Goal: Task Accomplishment & Management: Complete application form

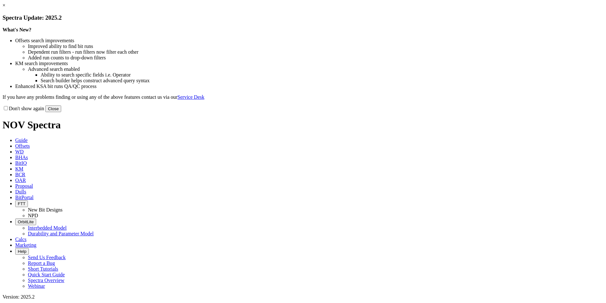
click at [61, 112] on button "Close" at bounding box center [53, 108] width 16 height 7
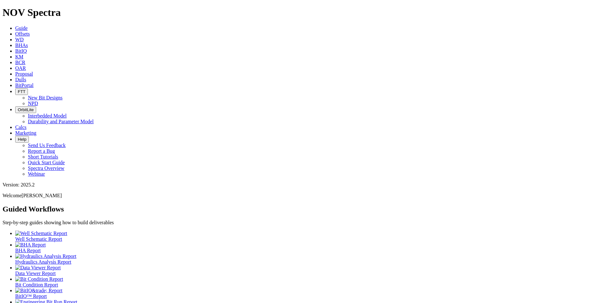
click at [15, 71] on icon at bounding box center [15, 73] width 0 height 5
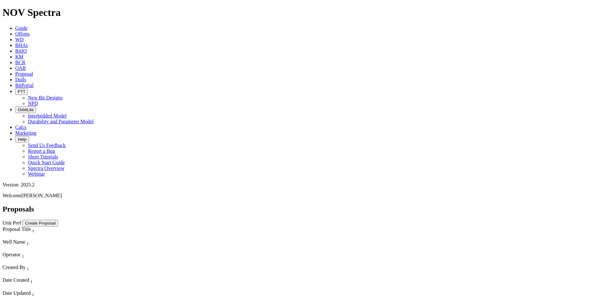
select select "field"
select select "location"
select select "province"
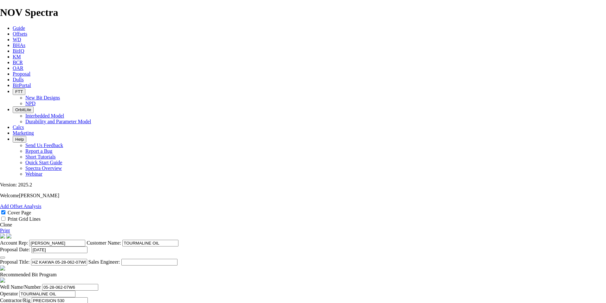
click at [12, 222] on link "Clone" at bounding box center [6, 224] width 12 height 5
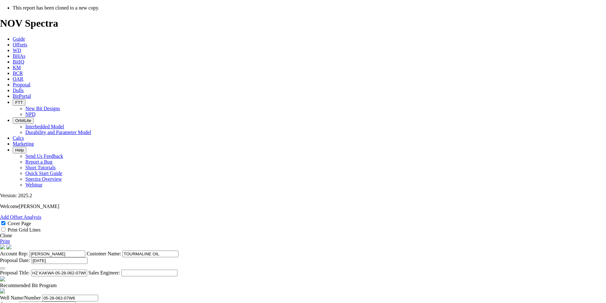
select select "field"
select select "location"
select select "province"
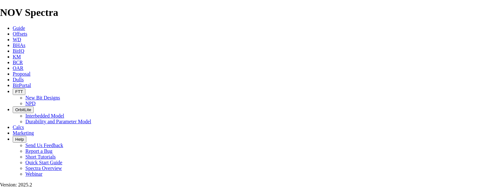
scroll to position [127, 0]
type input "[DATE]"
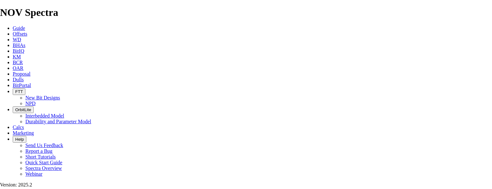
scroll to position [95, 0]
drag, startPoint x: 260, startPoint y: 147, endPoint x: 231, endPoint y: 147, distance: 28.9
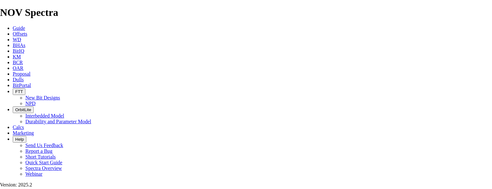
type input "HZ KAKWA 07-15-063-08W6 (3 [GEOGRAPHIC_DATA][PERSON_NAME])"
checkbox input "false"
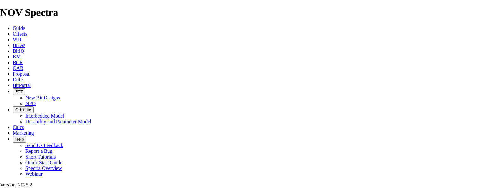
drag, startPoint x: 126, startPoint y: 109, endPoint x: 88, endPoint y: 106, distance: 37.9
type input "07-15-063-08W6"
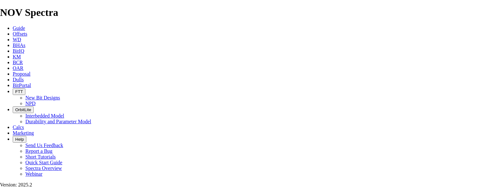
type input "[DATE]"
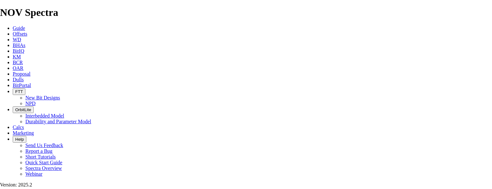
type input "[DATE]"
drag, startPoint x: 350, startPoint y: 46, endPoint x: 314, endPoint y: 50, distance: 36.0
type input "4"
type input "13-16-063-08W6"
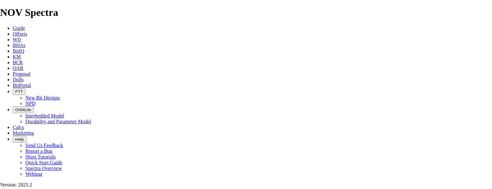
drag, startPoint x: 211, startPoint y: 103, endPoint x: 181, endPoint y: 105, distance: 30.2
type input "1692"
type input "1086"
type input "24.1333"
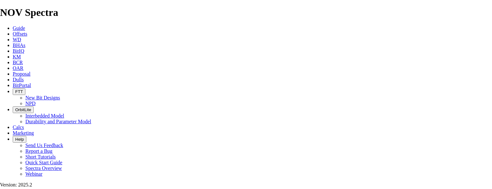
type input "45"
drag, startPoint x: 110, startPoint y: 128, endPoint x: 102, endPoint y: 128, distance: 8.3
type input "KOP @ 2903m"
drag, startPoint x: 212, startPoint y: 120, endPoint x: 188, endPoint y: 124, distance: 24.4
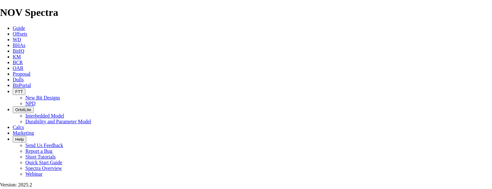
type input "2903"
type input "1211"
type input "60.55"
drag, startPoint x: 213, startPoint y: 137, endPoint x: 189, endPoint y: 138, distance: 23.2
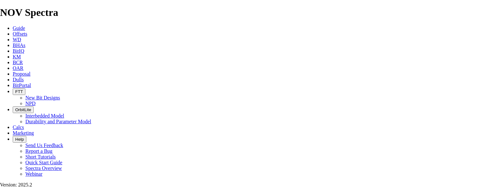
type input "3295"
type input "392"
type input "26.1333"
type input "15"
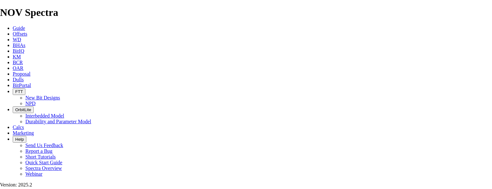
drag, startPoint x: 112, startPoint y: 144, endPoint x: 105, endPoint y: 144, distance: 7.3
type input "HEEL @ 3295m"
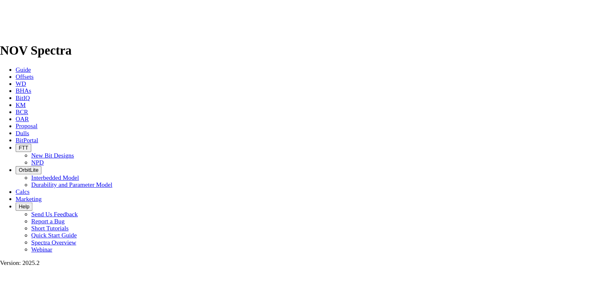
scroll to position [317, 0]
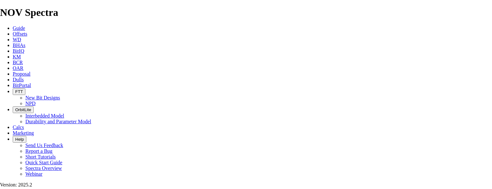
type input "7"
type input "158.8"
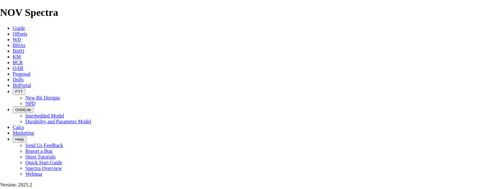
type input "TK61-A1"
type input "5949"
drag, startPoint x: 211, startPoint y: 121, endPoint x: 187, endPoint y: 121, distance: 23.8
type input "5949"
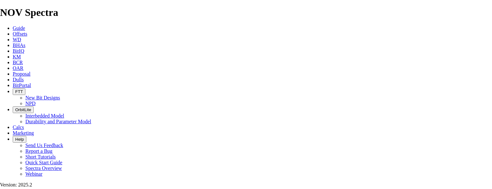
drag, startPoint x: 213, startPoint y: 137, endPoint x: 188, endPoint y: 138, distance: 24.8
type input "4"
drag, startPoint x: 215, startPoint y: 121, endPoint x: 191, endPoint y: 121, distance: 23.8
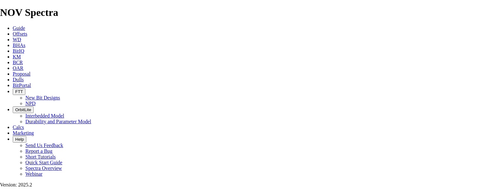
type input "4180"
type input "8"
type input "885"
type input "35.4"
drag, startPoint x: 207, startPoint y: 135, endPoint x: 191, endPoint y: 137, distance: 16.6
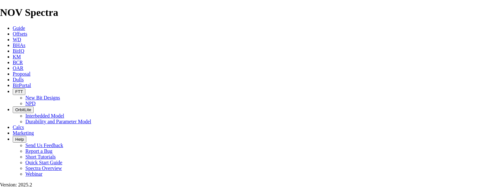
type input "5065"
type input "885"
type input "35.4"
type input "884"
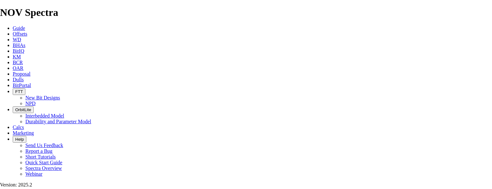
drag, startPoint x: 226, startPoint y: 154, endPoint x: 248, endPoint y: 154, distance: 21.9
type input "25"
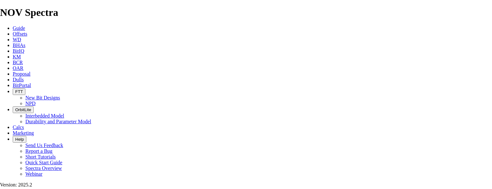
type input "35.36"
type input "17000"
type input "23000"
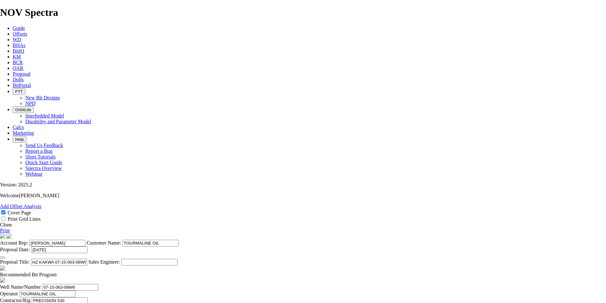
type textarea "THE BIT RECOMMENDATIONS AND PRICING ABOVE ARE APPLICABLE TO ALL FALHER [PERSON_…"
click at [10, 227] on link "Print" at bounding box center [5, 229] width 10 height 5
click at [12, 222] on link "Clone" at bounding box center [6, 224] width 12 height 5
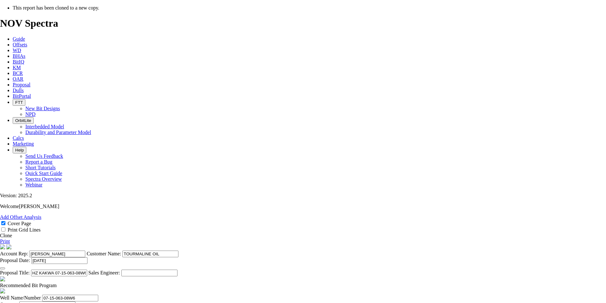
select select "field"
select select "location"
select select "province"
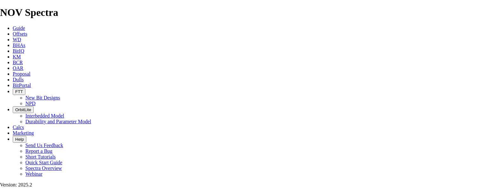
scroll to position [127, 0]
drag, startPoint x: 284, startPoint y: 116, endPoint x: 254, endPoint y: 115, distance: 29.8
drag, startPoint x: 227, startPoint y: 114, endPoint x: 238, endPoint y: 116, distance: 10.9
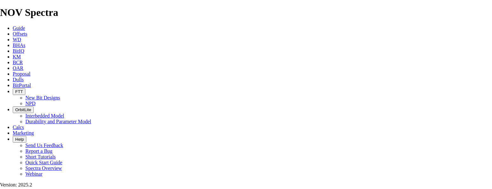
drag, startPoint x: 262, startPoint y: 113, endPoint x: 232, endPoint y: 114, distance: 30.5
type input "HZ KAKWA102/13-18-063-08W6 (DUNVEGAN)"
drag, startPoint x: 125, startPoint y: 109, endPoint x: 83, endPoint y: 109, distance: 41.5
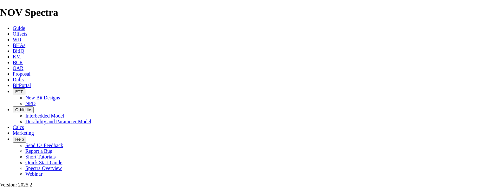
paste input "13-18-063-08W6"
type input "13-18-063-08W6"
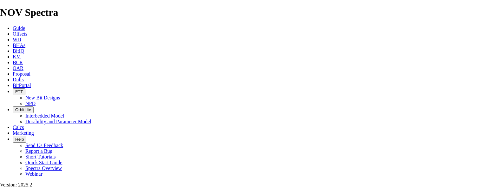
checkbox input "false"
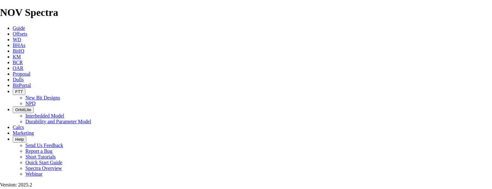
drag, startPoint x: 121, startPoint y: 96, endPoint x: 82, endPoint y: 94, distance: 39.1
drag, startPoint x: 177, startPoint y: 87, endPoint x: 157, endPoint y: 89, distance: 19.7
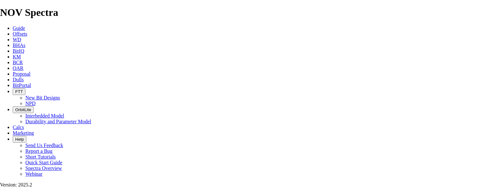
type input "E1516-A1"
drag, startPoint x: 284, startPoint y: 119, endPoint x: 66, endPoint y: 121, distance: 218.5
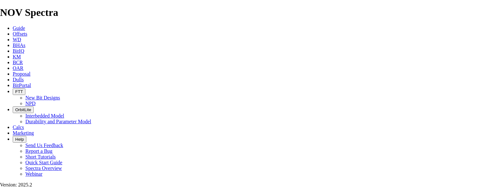
drag, startPoint x: 313, startPoint y: 89, endPoint x: 293, endPoint y: 93, distance: 19.9
type input "50"
type input "24.22"
drag, startPoint x: 210, startPoint y: 89, endPoint x: 190, endPoint y: 91, distance: 20.7
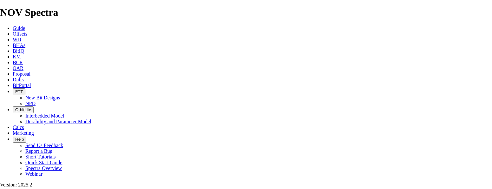
type input "6007"
type input "4315"
type input "86.3"
type input "45"
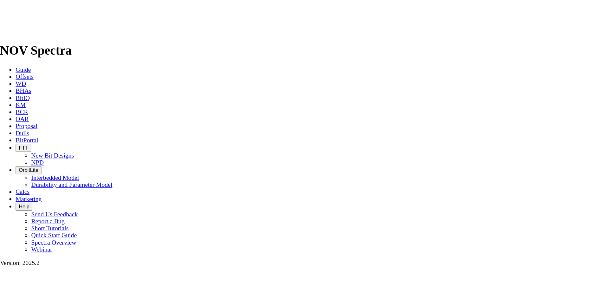
scroll to position [0, 0]
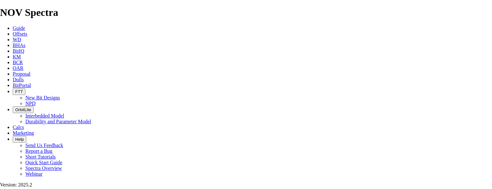
type input "9"
type input "95.889"
drag, startPoint x: 313, startPoint y: 90, endPoint x: 298, endPoint y: 91, distance: 15.2
type input "50"
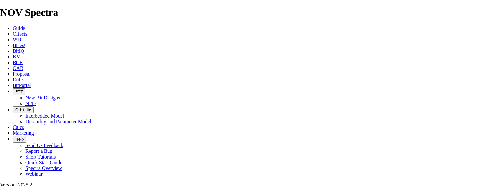
type input "86.3"
click at [30, 71] on link "Proposal" at bounding box center [22, 73] width 18 height 5
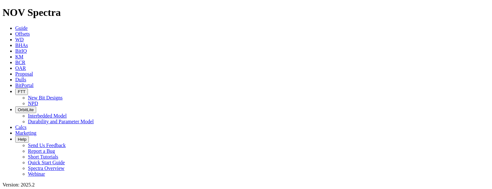
select select "field"
select select "location"
select select "province"
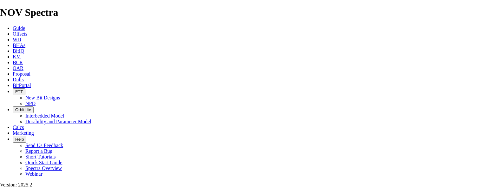
click at [30, 71] on link "Proposal" at bounding box center [22, 73] width 18 height 5
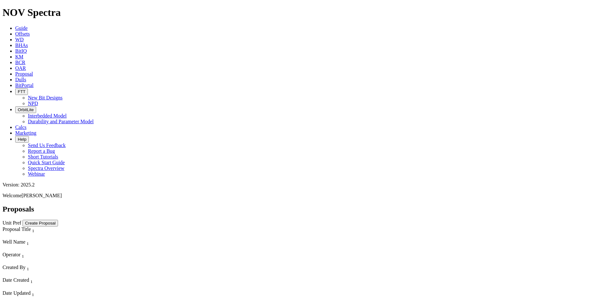
scroll to position [32, 0]
select select "field"
select select "location"
select select "province"
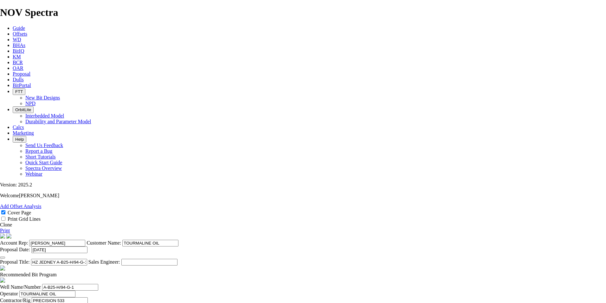
scroll to position [127, 0]
click at [30, 71] on span "Proposal" at bounding box center [22, 73] width 18 height 5
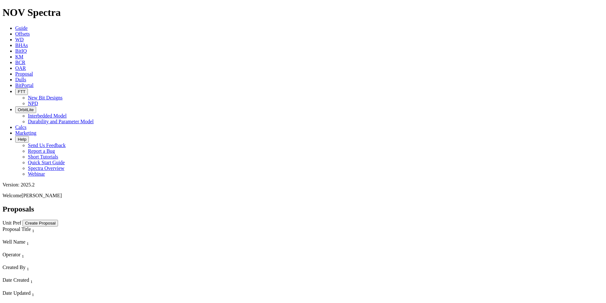
select select "field"
select select "location"
select select "province"
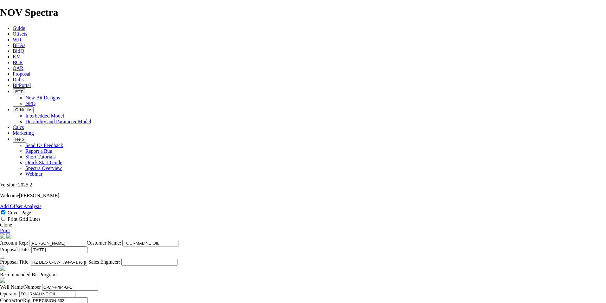
click at [0, 222] on span at bounding box center [0, 224] width 0 height 5
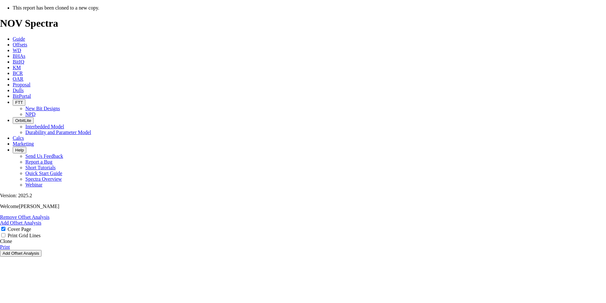
select select "field"
select select "location"
select select "province"
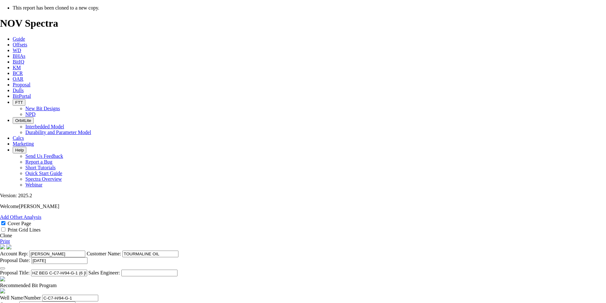
scroll to position [95, 0]
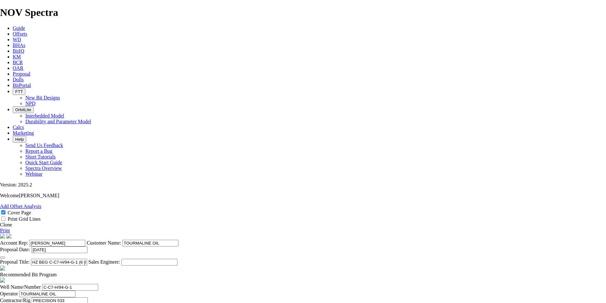
click at [3, 257] on icon "button" at bounding box center [3, 257] width 0 height 0
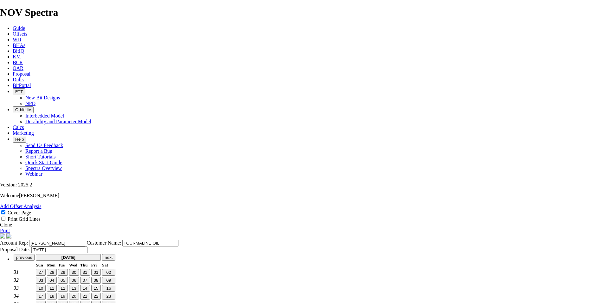
scroll to position [0, 0]
type input "[DATE]"
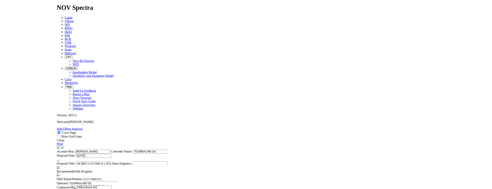
scroll to position [159, 0]
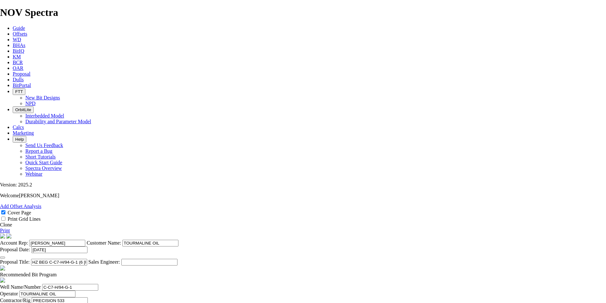
type input "[DATE]"
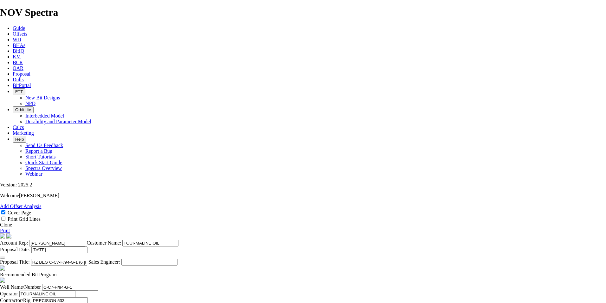
click at [57, 271] on span at bounding box center [57, 273] width 0 height 5
checkbox input "false"
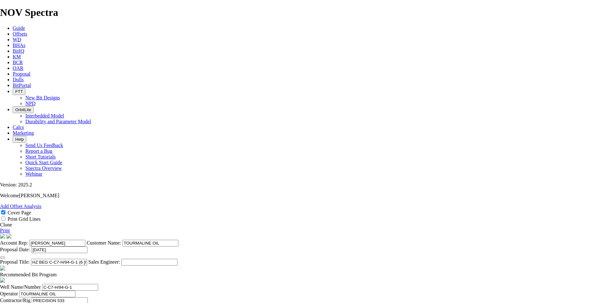
type input "17000"
drag, startPoint x: 203, startPoint y: 233, endPoint x: 186, endPoint y: 233, distance: 17.5
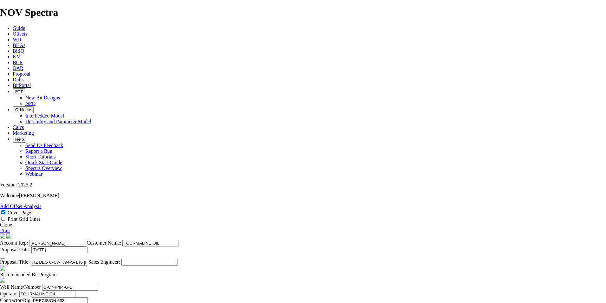
type input "158.8"
drag, startPoint x: 208, startPoint y: 247, endPoint x: 180, endPoint y: 251, distance: 28.2
type input "158.8"
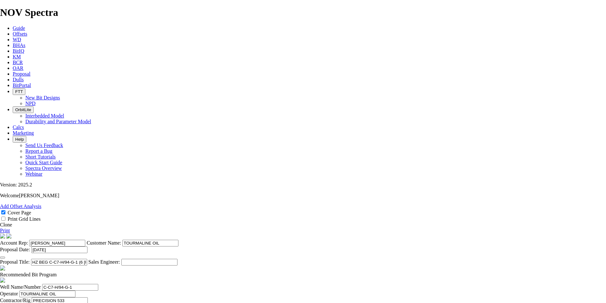
drag, startPoint x: 178, startPoint y: 240, endPoint x: 121, endPoint y: 238, distance: 57.1
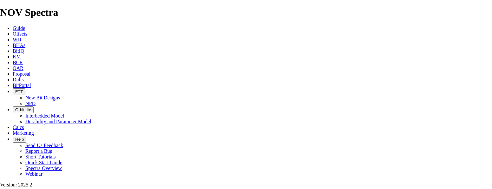
scroll to position [285, 0]
drag, startPoint x: 179, startPoint y: 104, endPoint x: 172, endPoint y: 105, distance: 7.0
type input "TK63-Q1"
drag, startPoint x: 183, startPoint y: 120, endPoint x: 146, endPoint y: 120, distance: 36.8
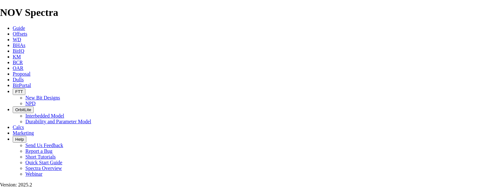
type input "E1519"
type input "DOIG @"
drag, startPoint x: 213, startPoint y: 103, endPoint x: 177, endPoint y: 107, distance: 36.1
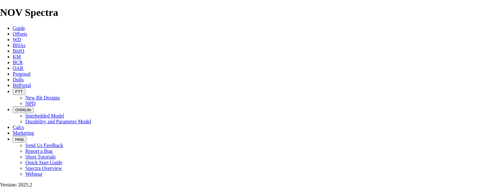
type input "1506"
type input "891"
type input "19.8"
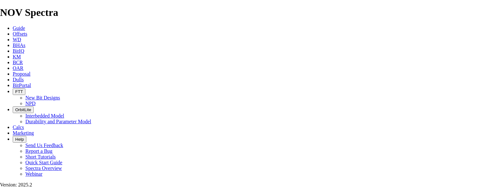
type input "DOIG @ 1506m"
drag, startPoint x: 209, startPoint y: 120, endPoint x: 175, endPoint y: 126, distance: 35.1
type input "4392"
type input "2886"
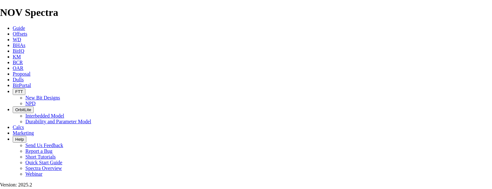
type input "48.1"
drag, startPoint x: 280, startPoint y: 83, endPoint x: 193, endPoint y: 84, distance: 86.9
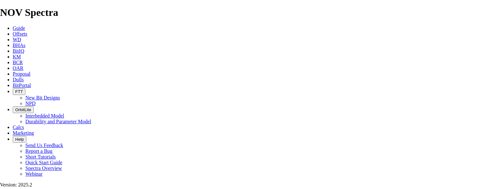
drag, startPoint x: 264, startPoint y: 82, endPoint x: 233, endPoint y: 82, distance: 31.1
type input "TECL ET AL HZ D-016-I/094-A-13 (5 [PERSON_NAME])"
drag, startPoint x: 111, startPoint y: 172, endPoint x: 82, endPoint y: 170, distance: 28.9
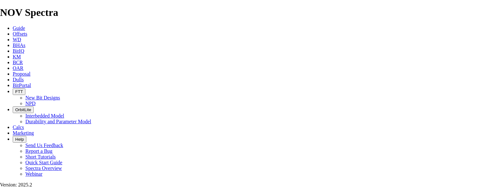
paste input "D-016-I/094-A-13"
type input "D-016-I/094-A-13"
type input "PRECISION 546"
drag, startPoint x: 296, startPoint y: 173, endPoint x: 262, endPoint y: 173, distance: 33.3
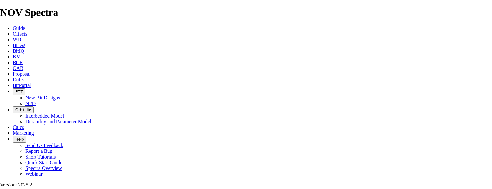
type input "BIRCH"
type input "D-16-I/94-A-13"
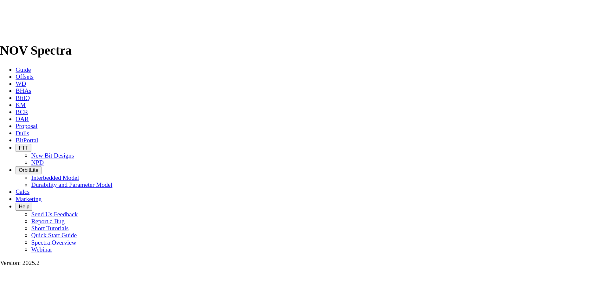
scroll to position [285, 0]
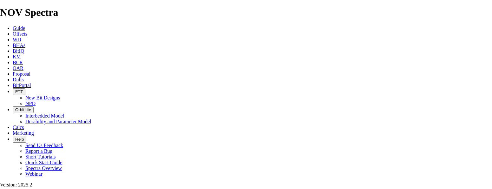
type input "[DATE]"
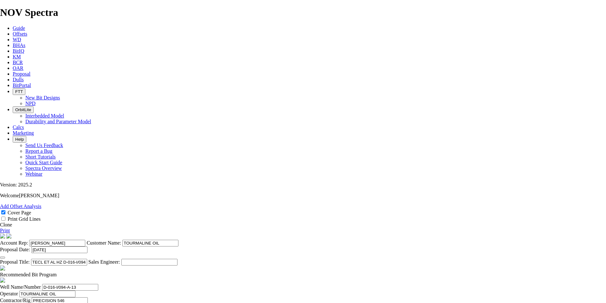
scroll to position [266, 0]
drag, startPoint x: 373, startPoint y: 121, endPoint x: 358, endPoint y: 123, distance: 15.3
type input "65"
type input "13.708"
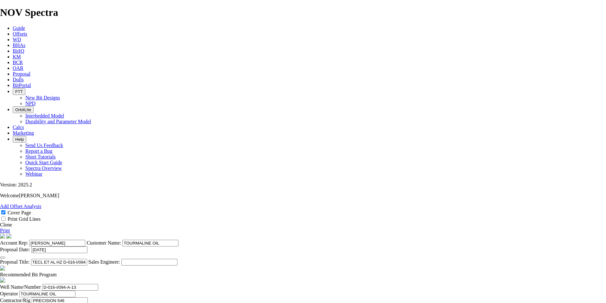
type input "65"
drag, startPoint x: 372, startPoint y: 141, endPoint x: 358, endPoint y: 141, distance: 13.7
type input "90"
type input "32.0667"
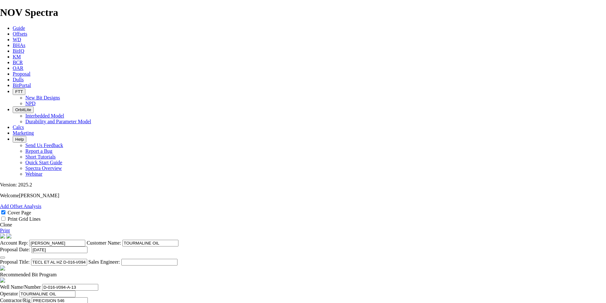
type input "90"
click at [10, 227] on link "Print" at bounding box center [5, 229] width 10 height 5
